Goal: Information Seeking & Learning: Check status

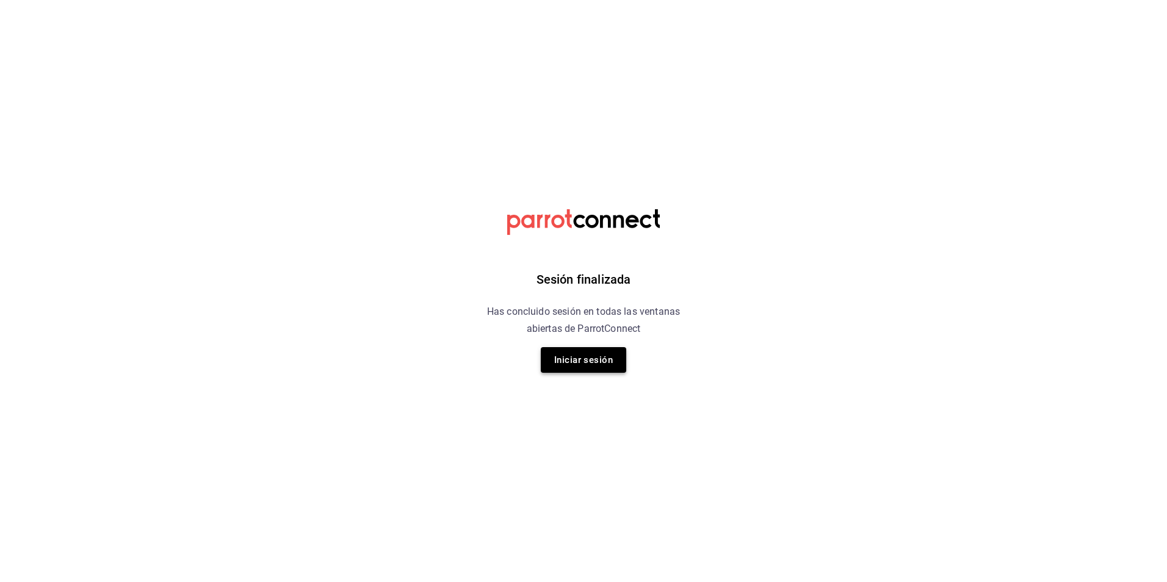
click at [578, 363] on button "Iniciar sesión" at bounding box center [583, 360] width 85 height 26
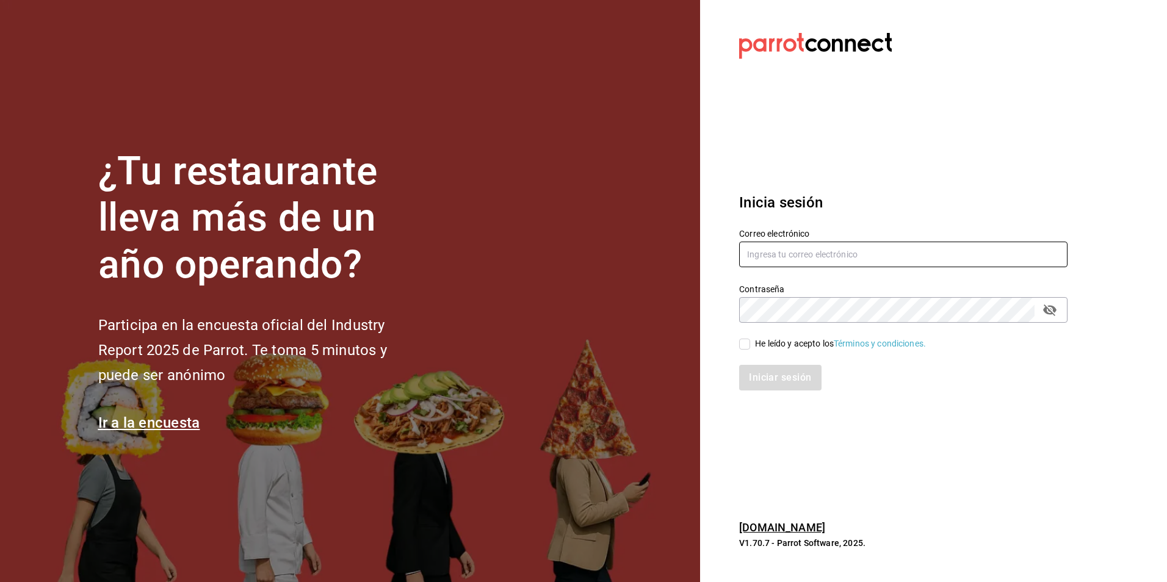
type input "[EMAIL_ADDRESS][DOMAIN_NAME]"
click at [767, 338] on div "He leído y acepto los Términos y condiciones." at bounding box center [840, 343] width 171 height 13
click at [750, 339] on input "He leído y acepto los Términos y condiciones." at bounding box center [744, 344] width 11 height 11
checkbox input "true"
click at [760, 373] on button "Iniciar sesión" at bounding box center [780, 378] width 83 height 26
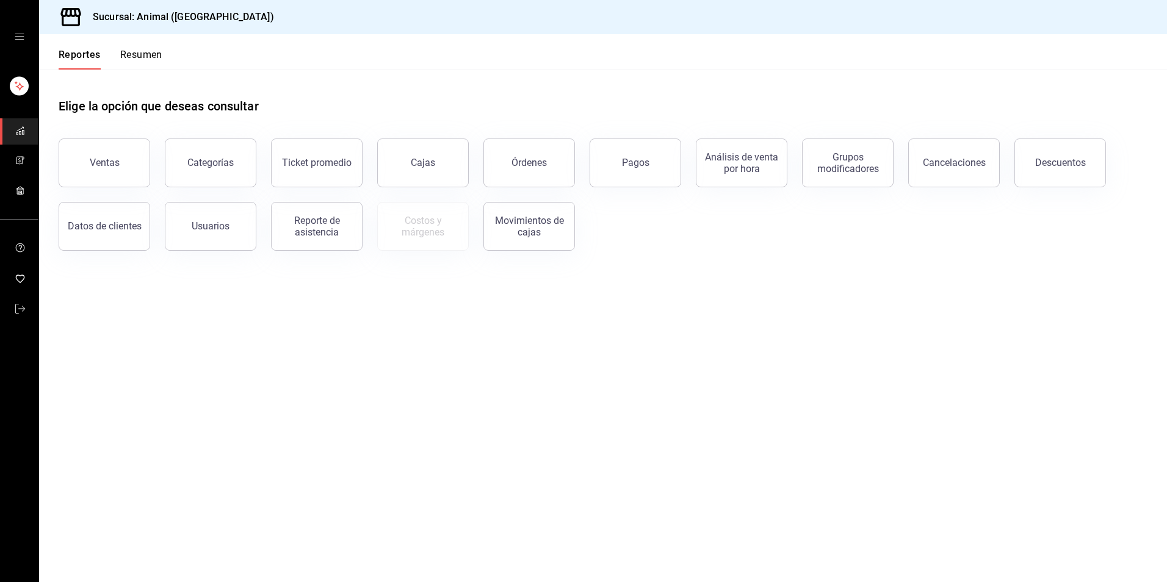
drag, startPoint x: 1155, startPoint y: 150, endPoint x: 1169, endPoint y: 300, distance: 151.3
drag, startPoint x: 1169, startPoint y: 300, endPoint x: 766, endPoint y: 517, distance: 457.1
click at [766, 517] on main "Elige la opción que deseas consultar Ventas Categorías Ticket promedio Cajas Ór…" at bounding box center [603, 326] width 1128 height 513
click at [658, 173] on button "Pagos" at bounding box center [636, 163] width 92 height 49
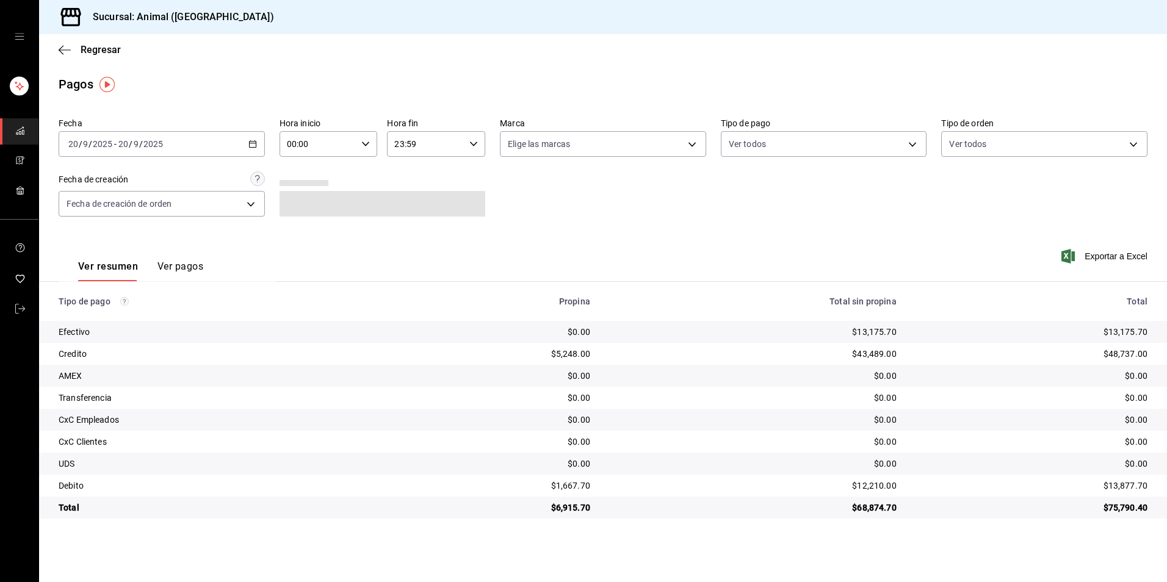
click at [241, 145] on div "2025-09-20 20 / 9 / 2025 - 2025-09-20 20 / 9 / 2025" at bounding box center [162, 144] width 206 height 26
click at [102, 178] on span "Hoy" at bounding box center [116, 181] width 95 height 13
click at [297, 131] on div "Hora inicio 00:00 Hora inicio" at bounding box center [328, 137] width 98 height 39
click at [328, 156] on div at bounding box center [583, 291] width 1167 height 582
click at [333, 145] on input "00:00" at bounding box center [318, 144] width 78 height 24
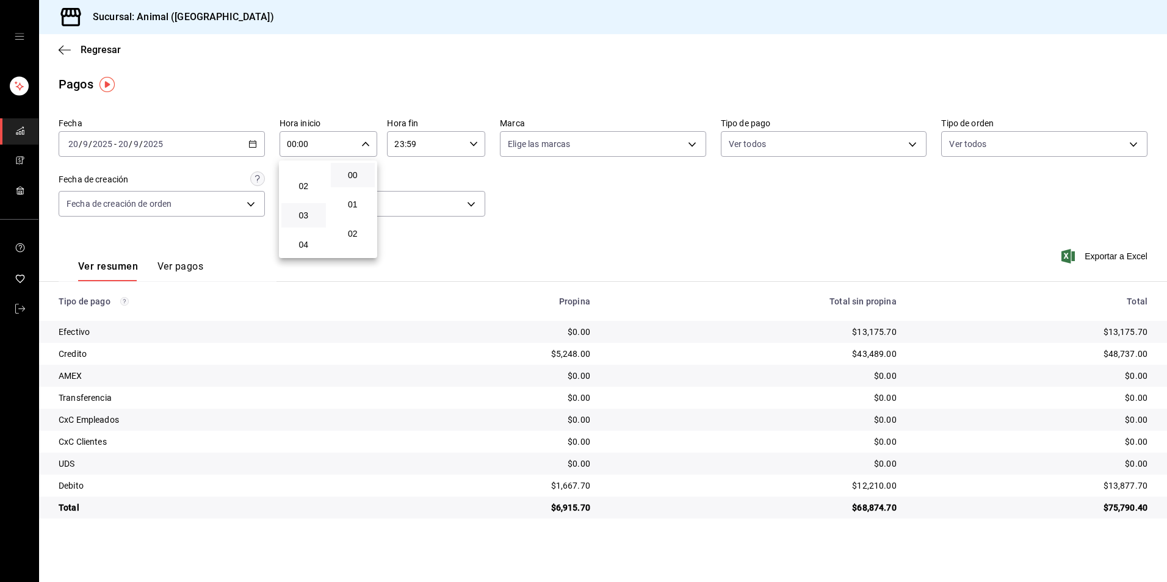
scroll to position [61, 0]
click at [301, 229] on span "04" at bounding box center [304, 231] width 30 height 10
type input "04:00"
click at [670, 231] on div at bounding box center [583, 291] width 1167 height 582
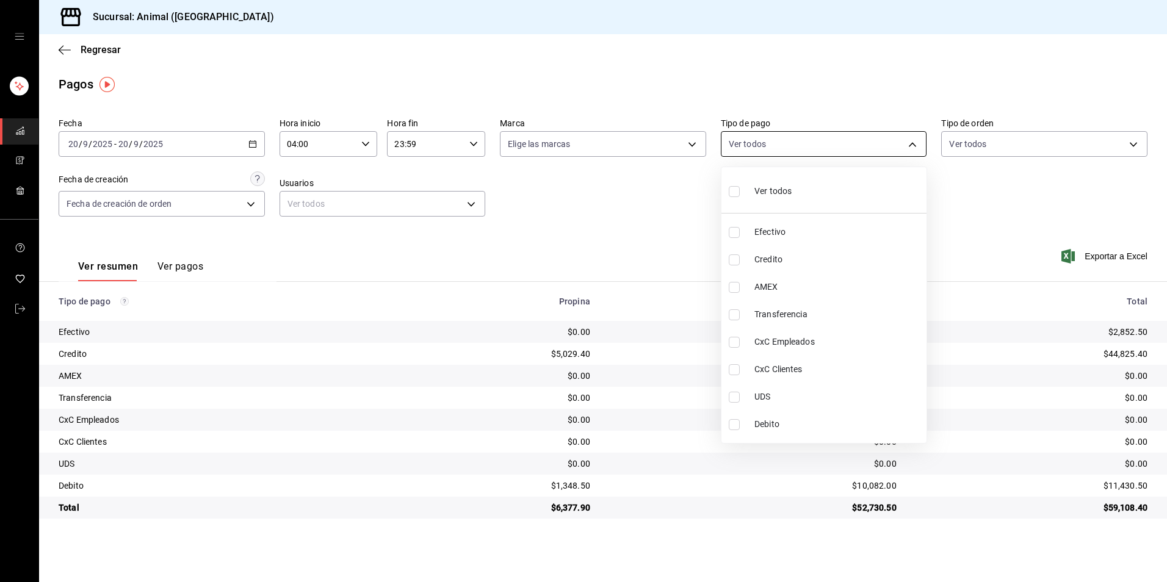
click at [821, 152] on body "Sucursal: Animal (Tijuana) Regresar Pagos Fecha 2025-09-20 20 / 9 / 2025 - 2025…" at bounding box center [583, 291] width 1167 height 582
click at [625, 240] on div at bounding box center [583, 291] width 1167 height 582
click at [770, 147] on body "Sucursal: Animal (Tijuana) Regresar Pagos Fecha 2025-09-20 20 / 9 / 2025 - 2025…" at bounding box center [583, 291] width 1167 height 582
click at [774, 265] on span "Credito" at bounding box center [837, 259] width 167 height 13
type input "235ce608-f464-428a-9a71-314f665367d1"
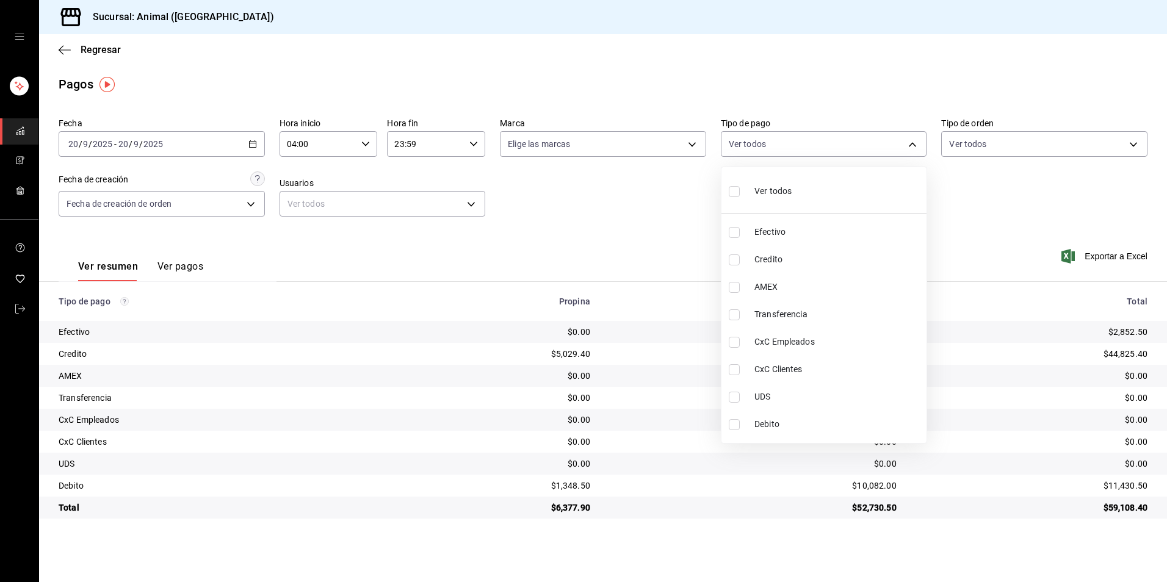
checkbox input "true"
click at [765, 422] on span "Debito" at bounding box center [837, 424] width 167 height 13
type input "235ce608-f464-428a-9a71-314f665367d1,c7b29183-a811-4137-9cfa-21a61cd2bc4a"
checkbox input "true"
click at [900, 543] on div at bounding box center [583, 291] width 1167 height 582
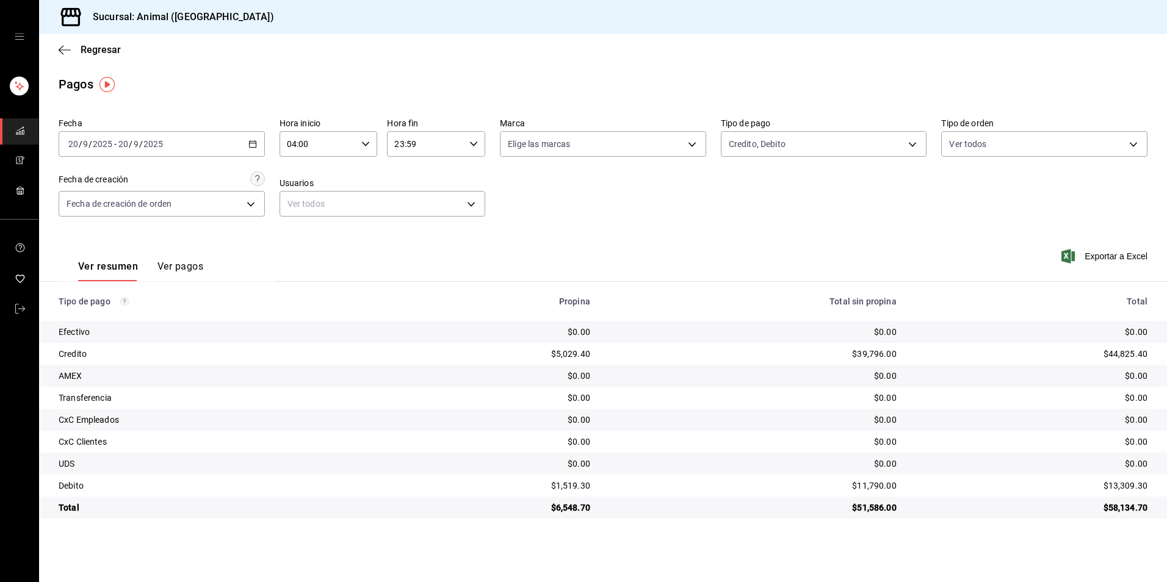
click at [179, 272] on button "Ver pagos" at bounding box center [180, 271] width 46 height 21
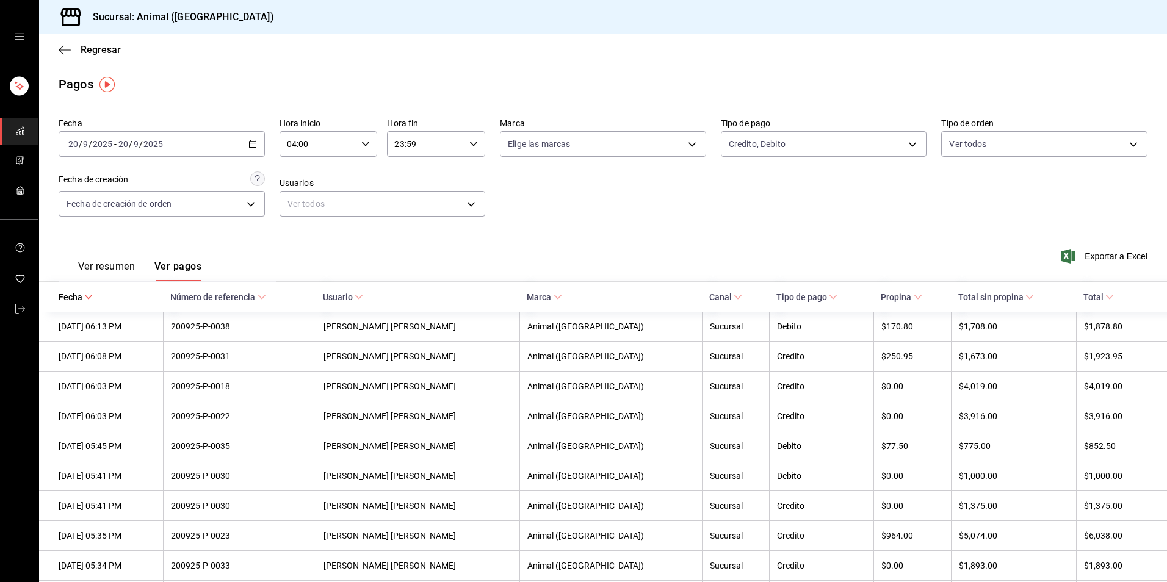
click at [1083, 296] on span "Total" at bounding box center [1098, 297] width 31 height 10
click at [814, 142] on body "Sucursal: Animal (Tijuana) Regresar Pagos Fecha 2025-09-20 20 / 9 / 2025 - 2025…" at bounding box center [583, 291] width 1167 height 582
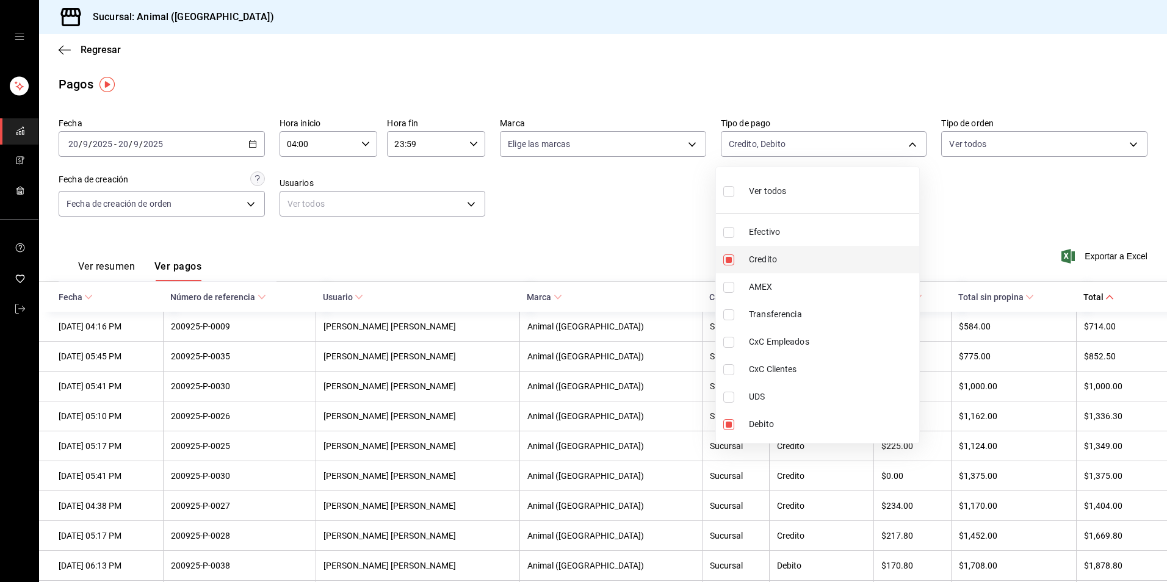
click at [807, 261] on span "Credito" at bounding box center [831, 259] width 165 height 13
type input "c7b29183-a811-4137-9cfa-21a61cd2bc4a"
checkbox input "false"
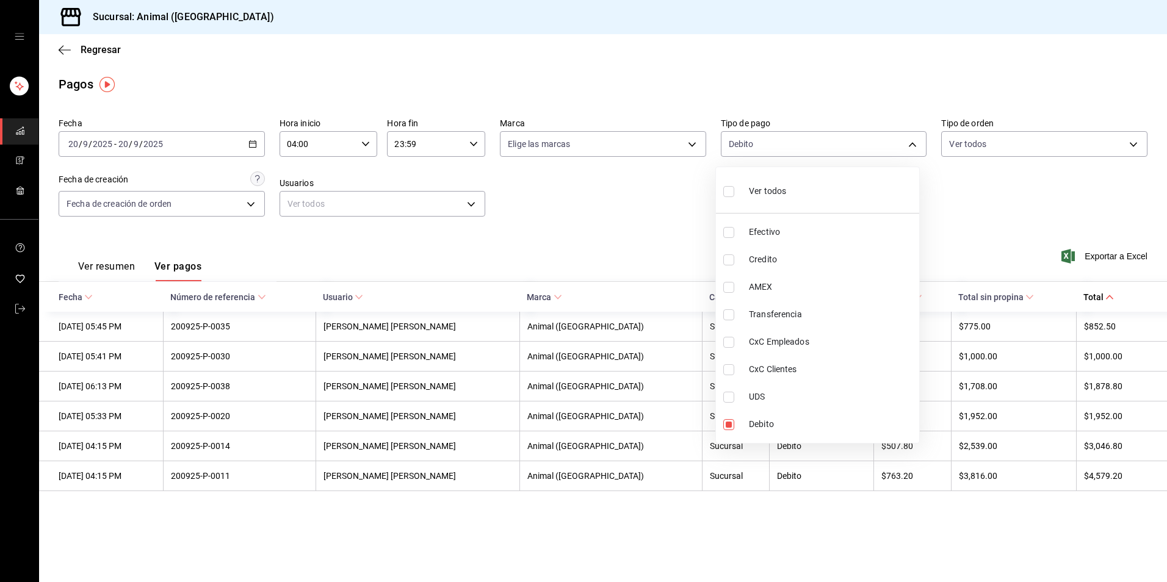
click at [807, 261] on span "Credito" at bounding box center [831, 259] width 165 height 13
type input "c7b29183-a811-4137-9cfa-21a61cd2bc4a,235ce608-f464-428a-9a71-314f665367d1"
checkbox input "true"
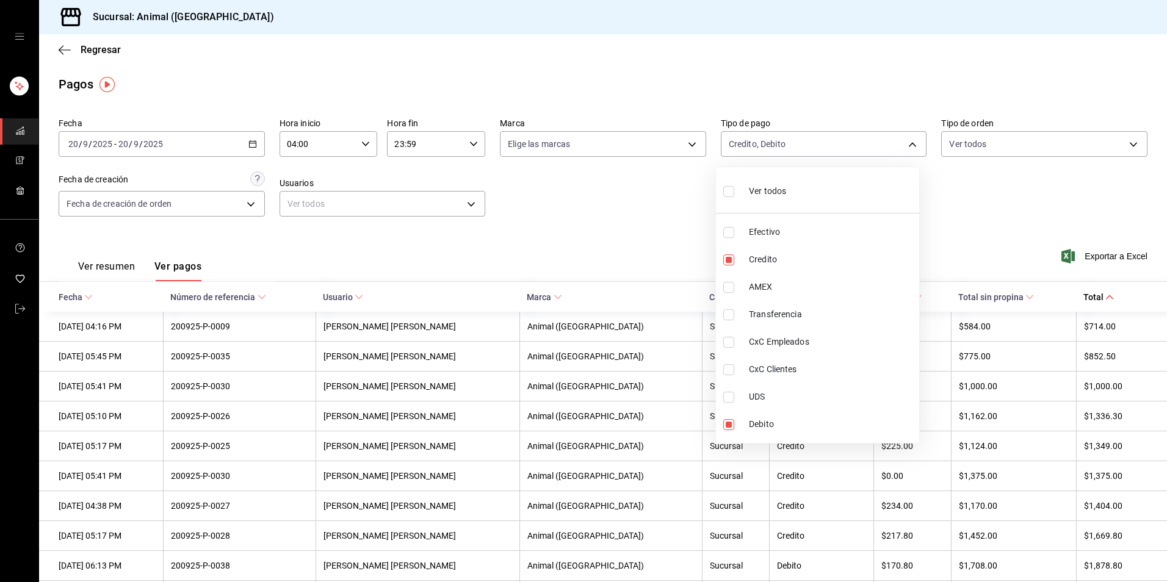
click at [99, 265] on div at bounding box center [583, 291] width 1167 height 582
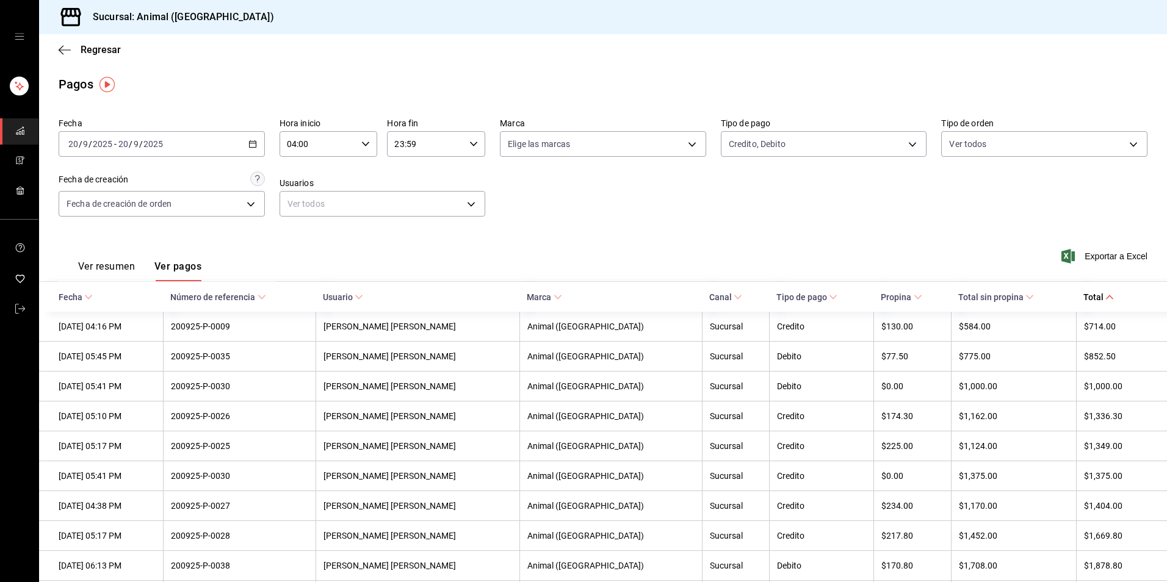
click at [99, 265] on button "Ver resumen" at bounding box center [106, 271] width 57 height 21
